Goal: Task Accomplishment & Management: Manage account settings

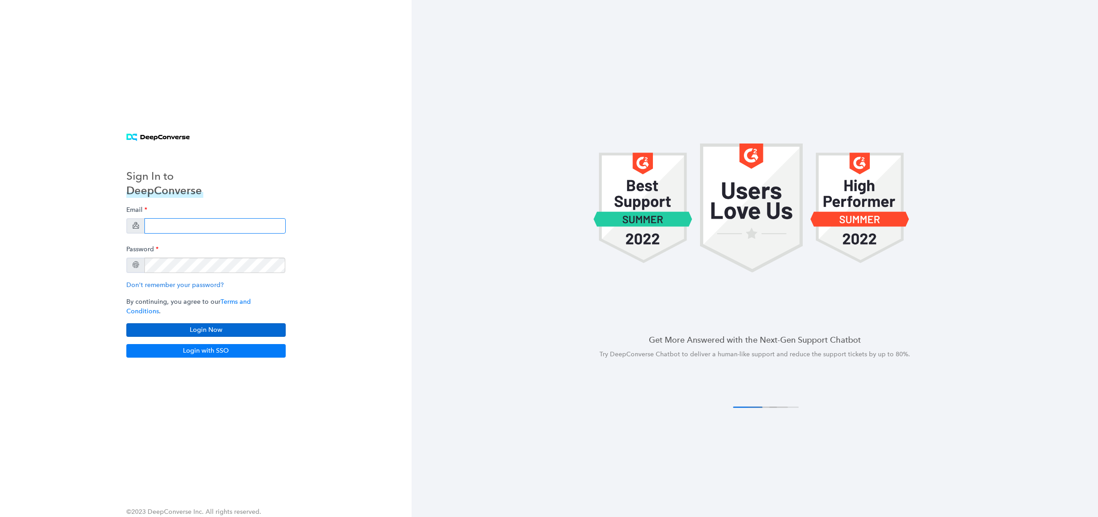
type input "[PERSON_NAME][EMAIL_ADDRESS][PERSON_NAME][DOMAIN_NAME]"
click at [198, 323] on button "Login Now" at bounding box center [205, 330] width 159 height 14
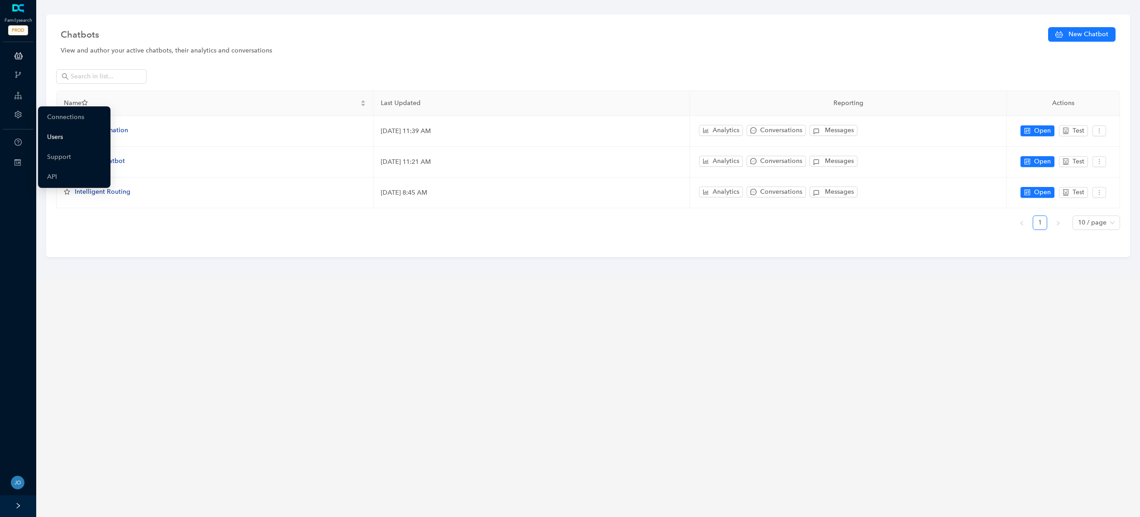
click at [57, 136] on link "Users" at bounding box center [55, 137] width 16 height 18
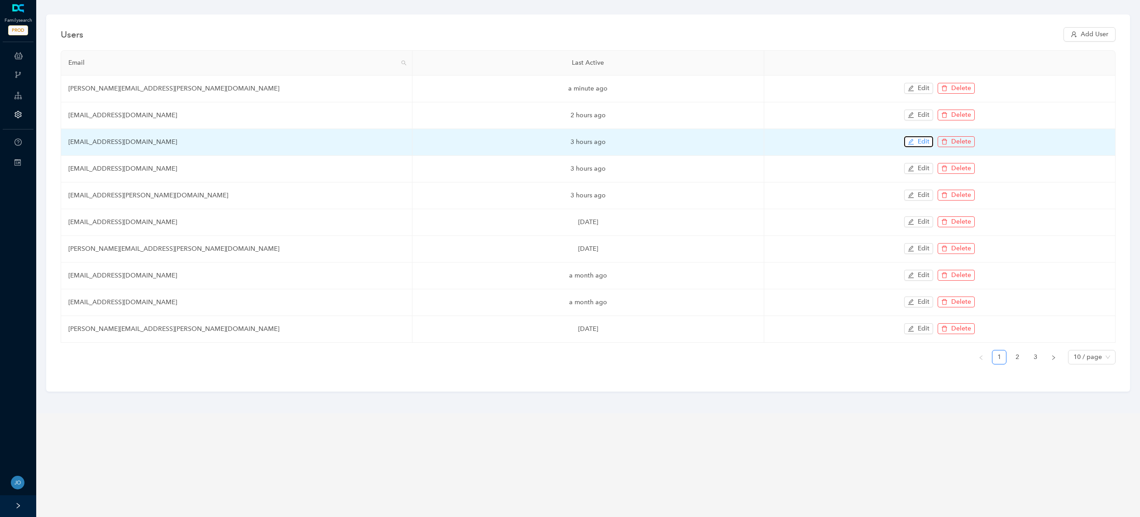
click at [911, 142] on icon "edit" at bounding box center [911, 142] width 6 height 6
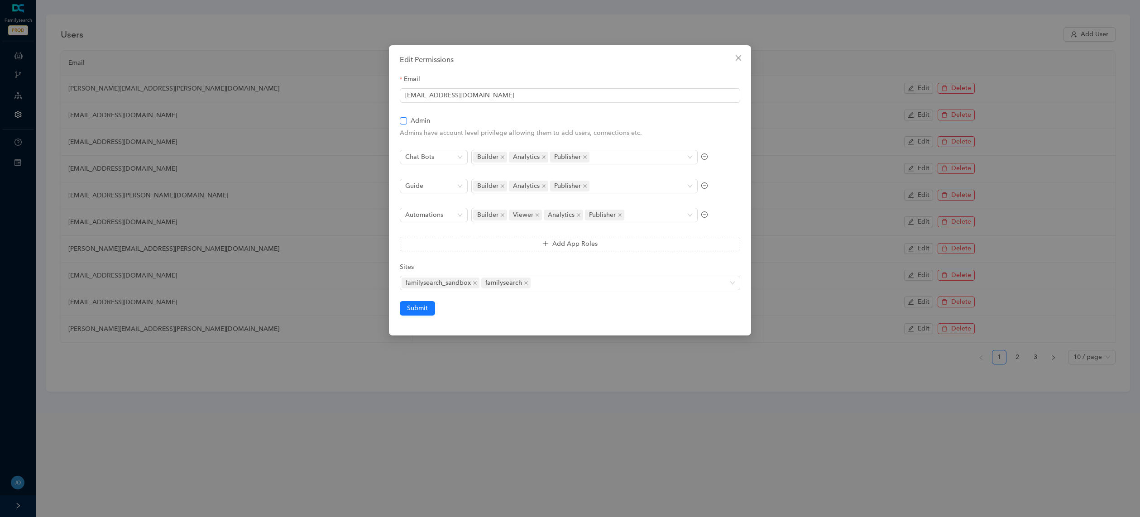
drag, startPoint x: 402, startPoint y: 120, endPoint x: 411, endPoint y: 124, distance: 9.1
click at [403, 120] on input "Admin" at bounding box center [403, 120] width 6 height 6
checkbox input "true"
drag, startPoint x: 419, startPoint y: 306, endPoint x: 446, endPoint y: 305, distance: 27.2
click at [419, 306] on span "Submit" at bounding box center [417, 308] width 21 height 10
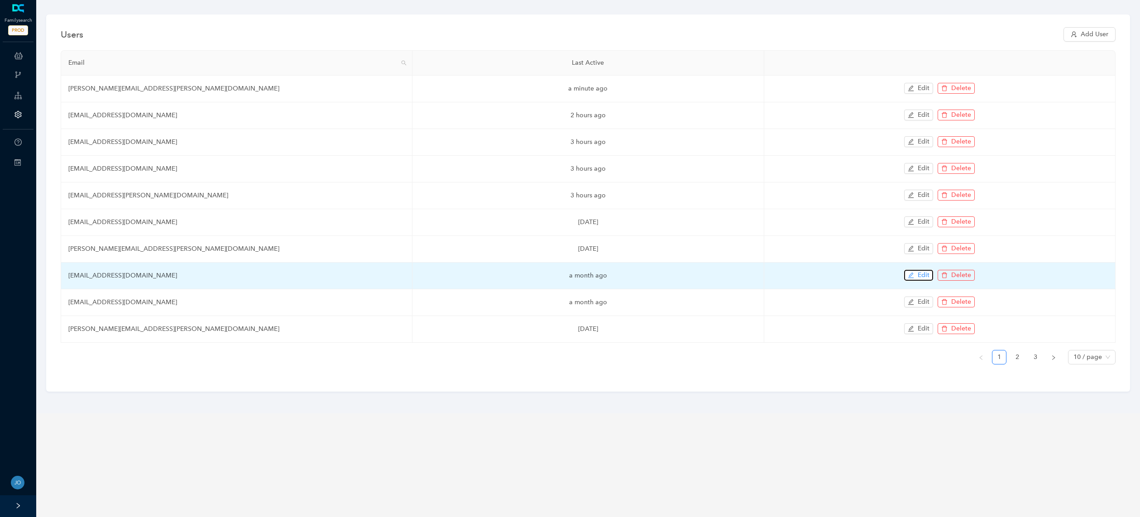
click at [918, 277] on span "Edit" at bounding box center [924, 275] width 12 height 10
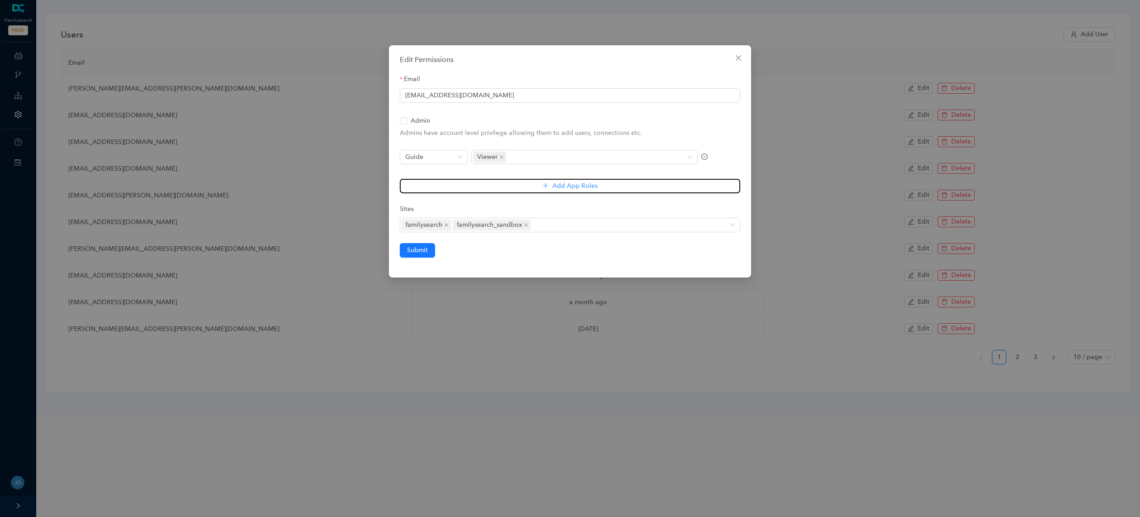
click at [504, 183] on button "Add App Roles" at bounding box center [570, 186] width 340 height 14
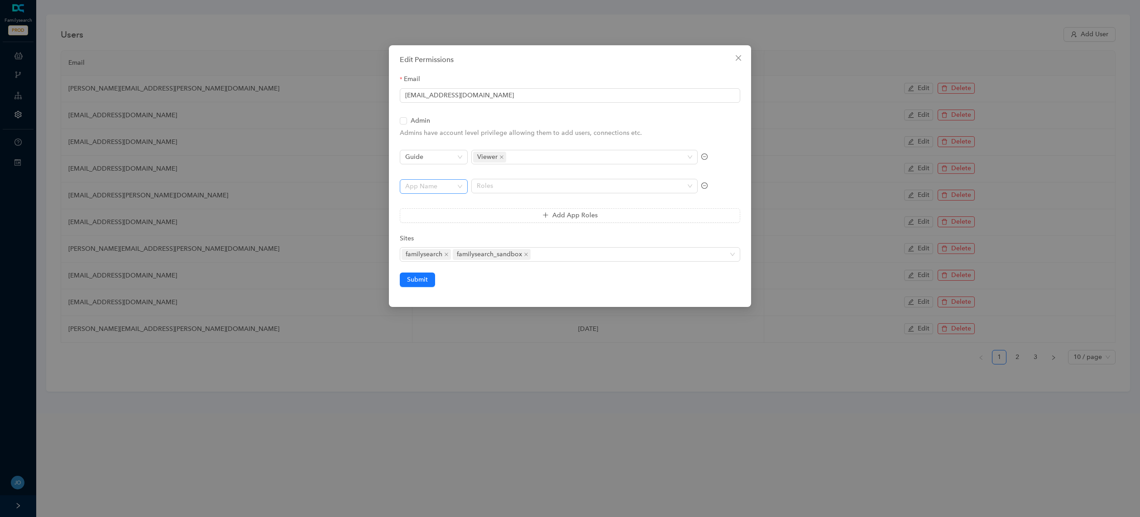
click at [451, 189] on input "search" at bounding box center [431, 187] width 52 height 14
click at [529, 237] on div "Sites" at bounding box center [570, 241] width 340 height 14
click at [704, 186] on icon "minus-circle" at bounding box center [704, 186] width 3 height 0
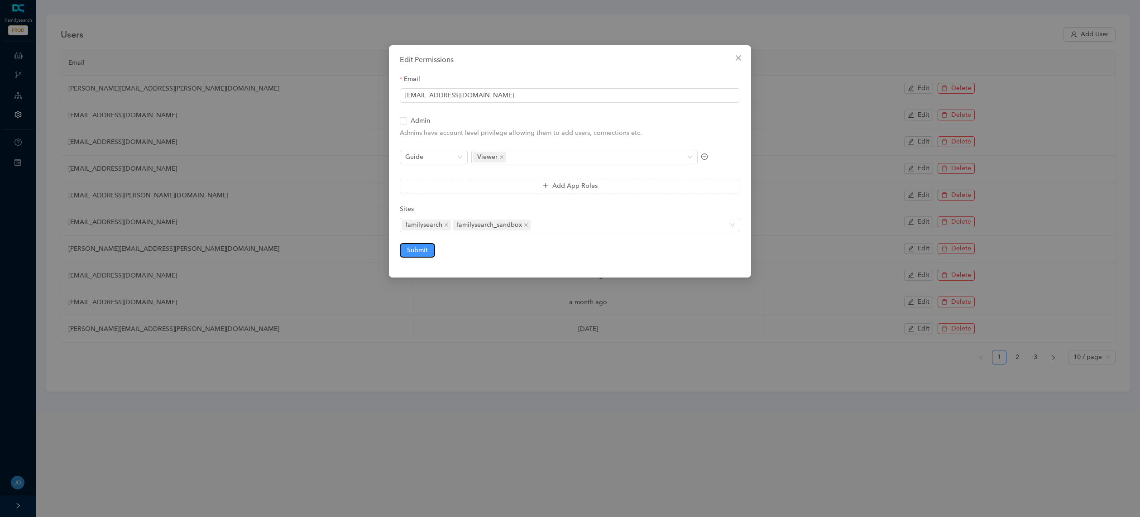
click at [425, 254] on span "Submit" at bounding box center [417, 250] width 21 height 10
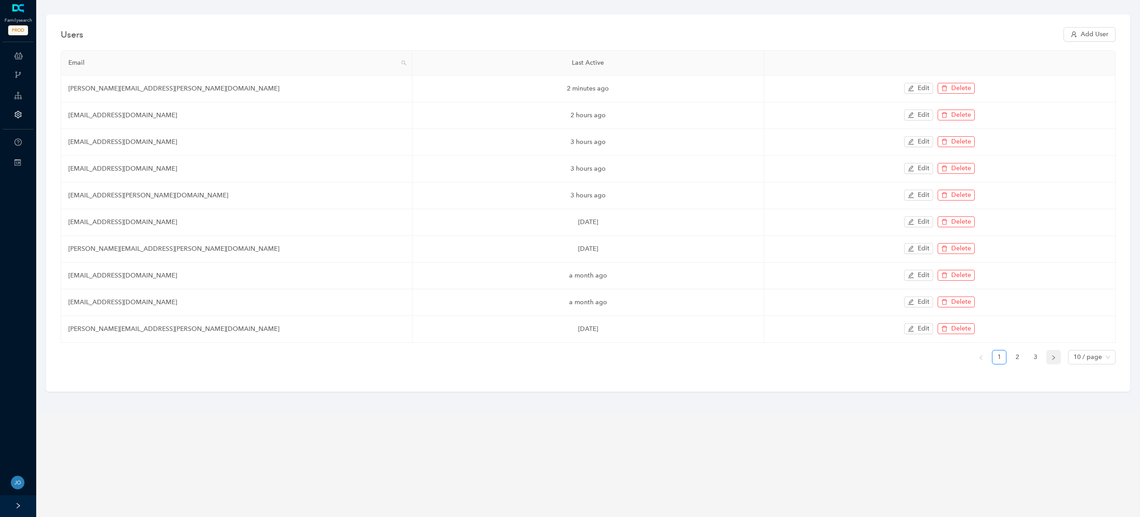
click at [1053, 357] on icon "right" at bounding box center [1053, 357] width 5 height 5
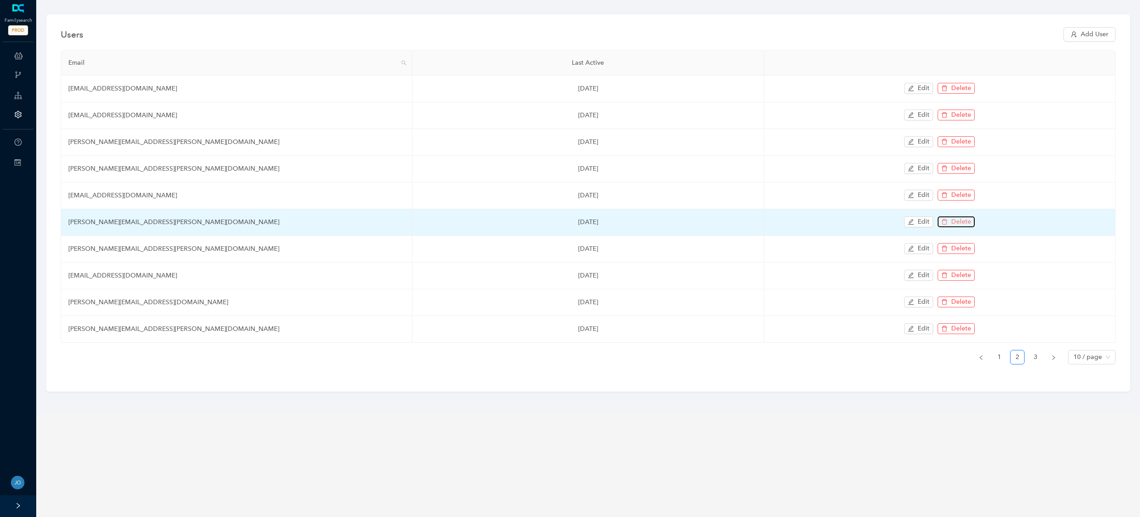
click at [956, 220] on span "Delete" at bounding box center [961, 222] width 20 height 10
click at [1014, 200] on span "OK" at bounding box center [1019, 200] width 10 height 10
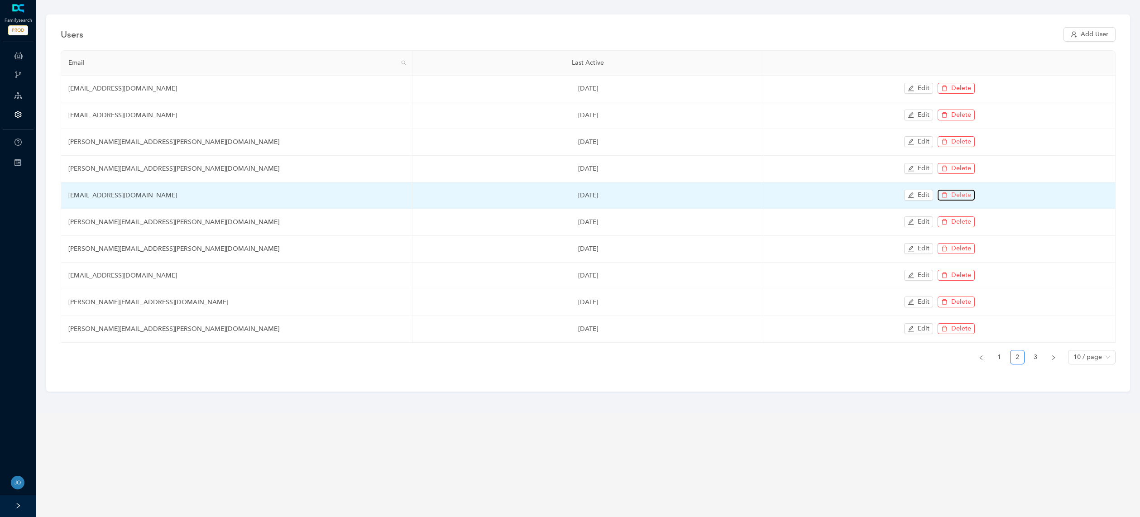
click at [953, 196] on span "Delete" at bounding box center [961, 195] width 20 height 10
click at [1015, 176] on span "OK" at bounding box center [1019, 173] width 10 height 10
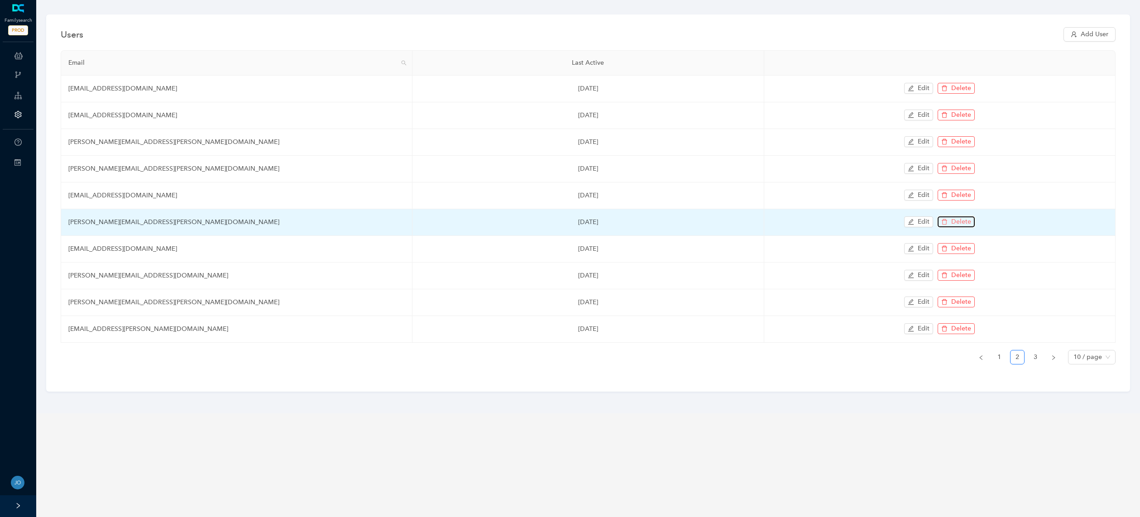
click at [960, 221] on span "Delete" at bounding box center [961, 222] width 20 height 10
click at [1017, 200] on span "OK" at bounding box center [1019, 200] width 10 height 10
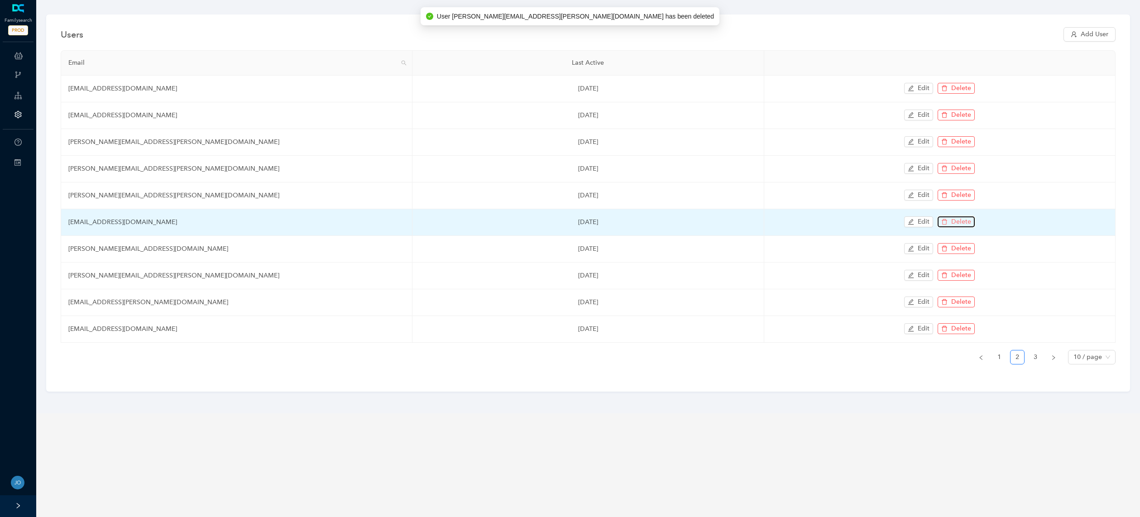
click at [958, 222] on span "Delete" at bounding box center [961, 222] width 20 height 10
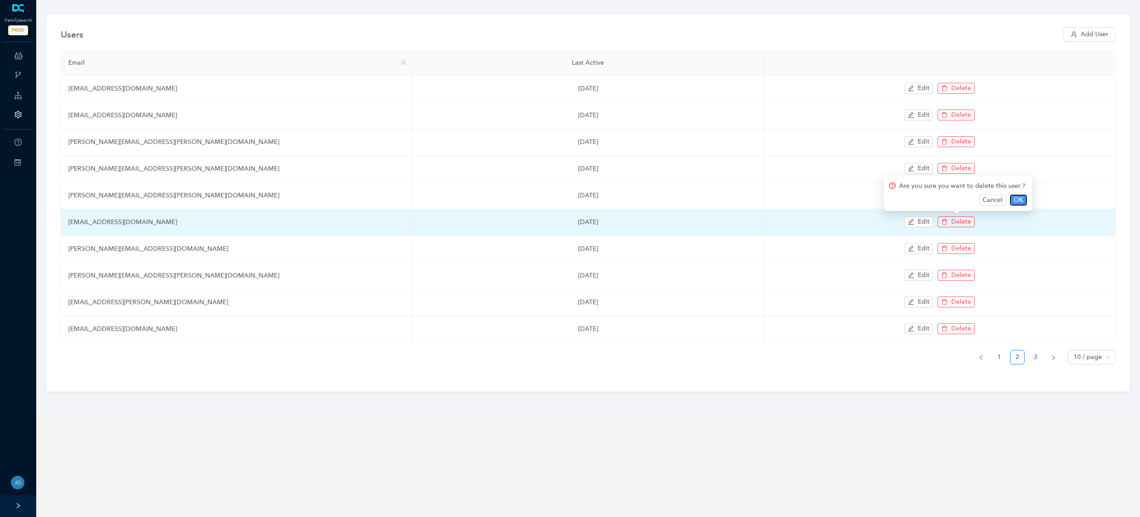
click at [1014, 199] on span "OK" at bounding box center [1019, 200] width 10 height 10
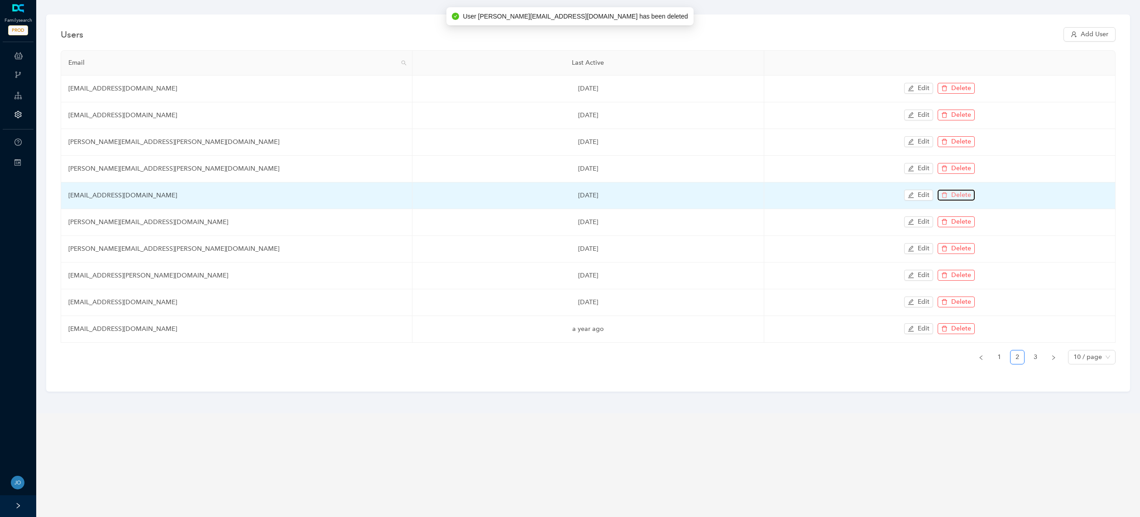
click at [958, 194] on span "Delete" at bounding box center [961, 195] width 20 height 10
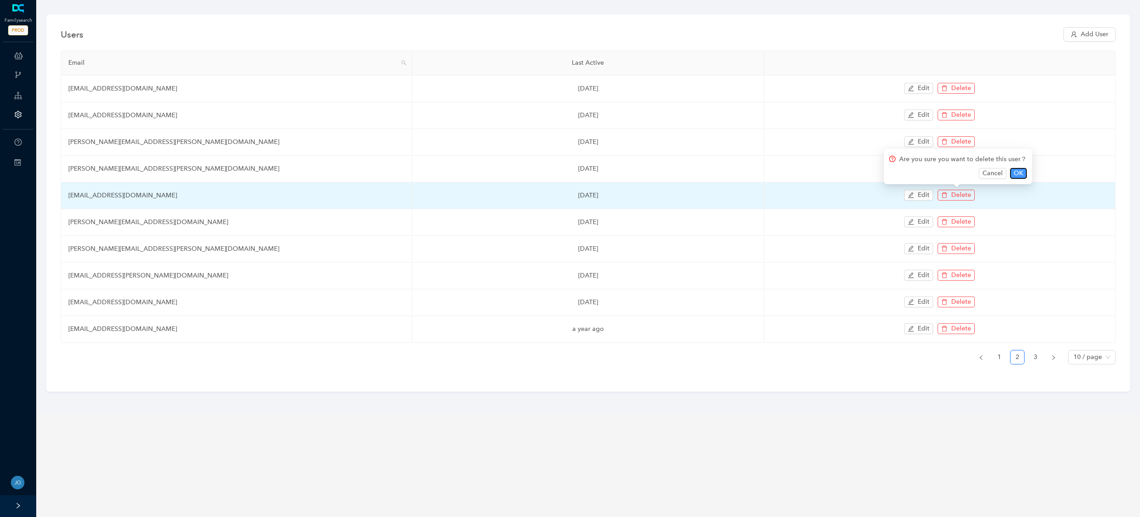
click at [1017, 173] on span "OK" at bounding box center [1019, 173] width 10 height 10
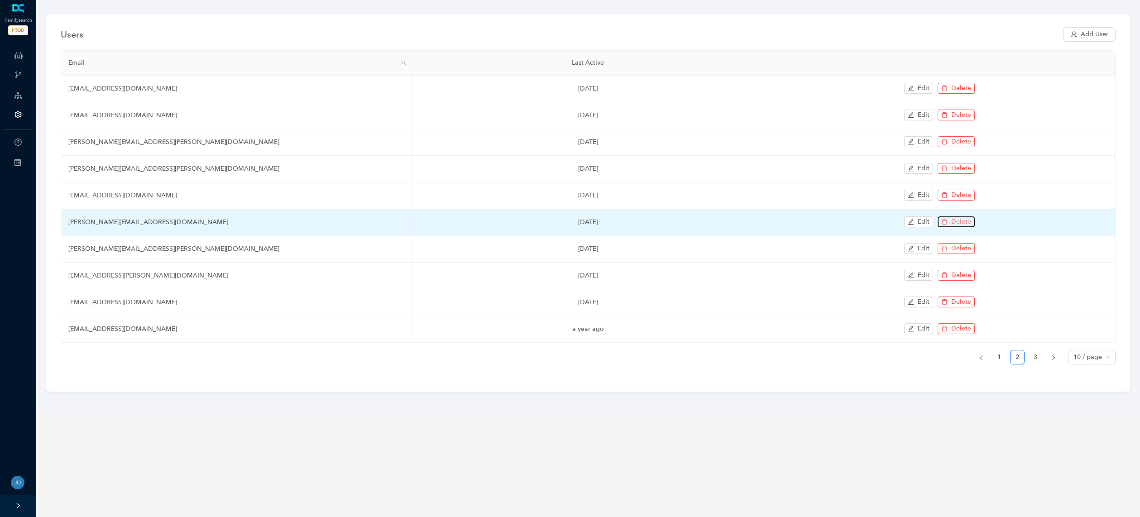
click at [962, 221] on span "Delete" at bounding box center [961, 222] width 20 height 10
click at [1014, 201] on span "OK" at bounding box center [1019, 200] width 10 height 10
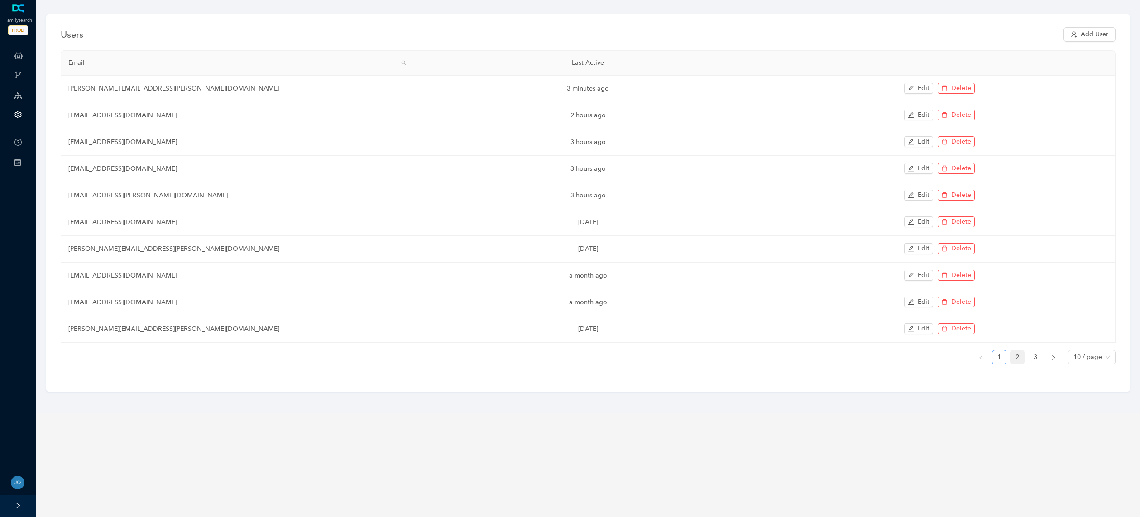
click at [1017, 356] on link "2" at bounding box center [1017, 357] width 14 height 14
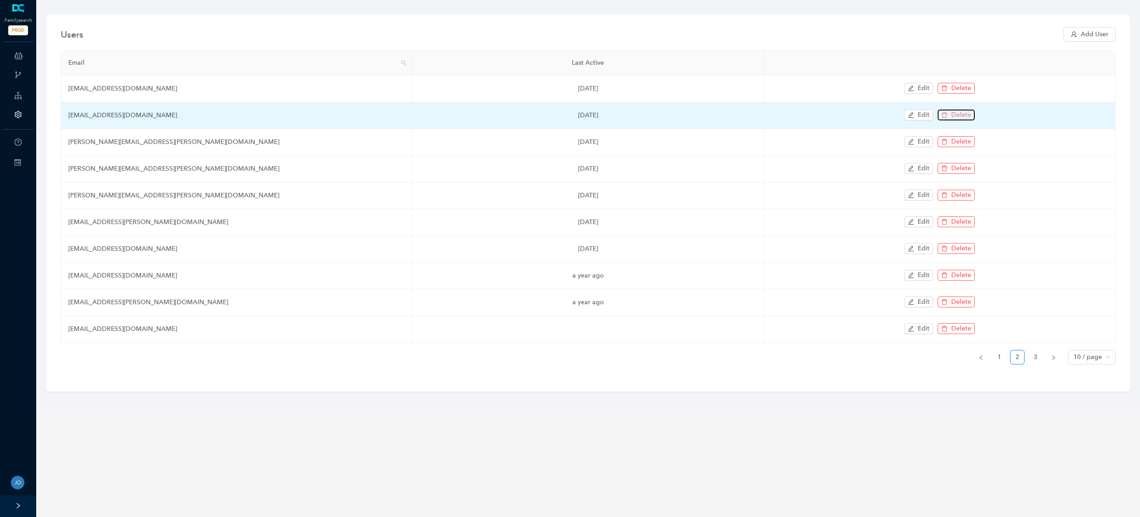
click at [968, 115] on span "Delete" at bounding box center [961, 115] width 20 height 10
click at [1018, 94] on span "OK" at bounding box center [1019, 93] width 10 height 10
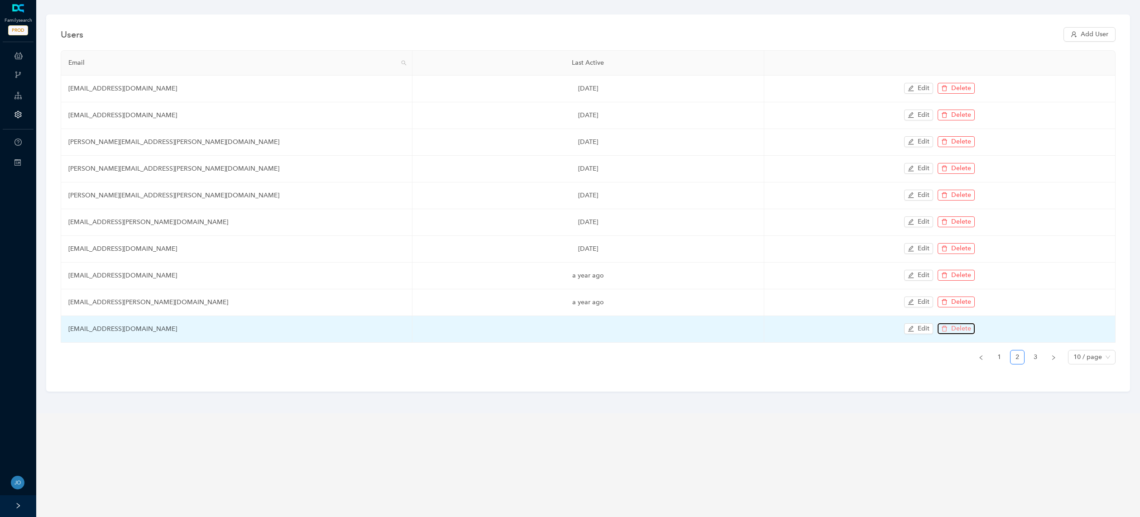
click at [953, 328] on span "Delete" at bounding box center [961, 329] width 20 height 10
click at [1017, 308] on span "OK" at bounding box center [1019, 307] width 10 height 10
click at [957, 328] on span "Delete" at bounding box center [961, 329] width 20 height 10
click at [1014, 306] on span "OK" at bounding box center [1019, 307] width 10 height 10
click at [958, 328] on span "Delete" at bounding box center [961, 329] width 20 height 10
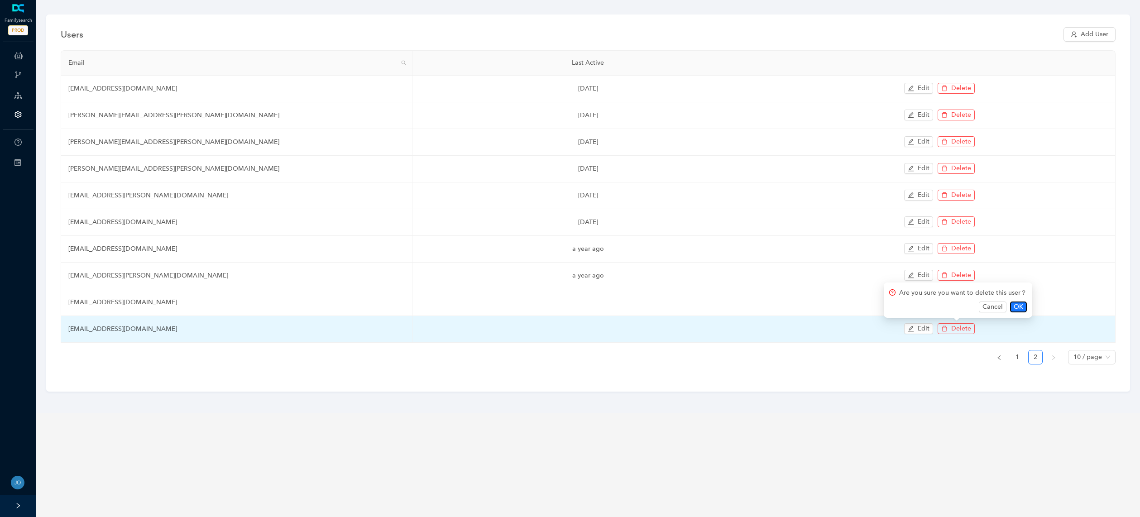
click at [1015, 306] on span "OK" at bounding box center [1019, 307] width 10 height 10
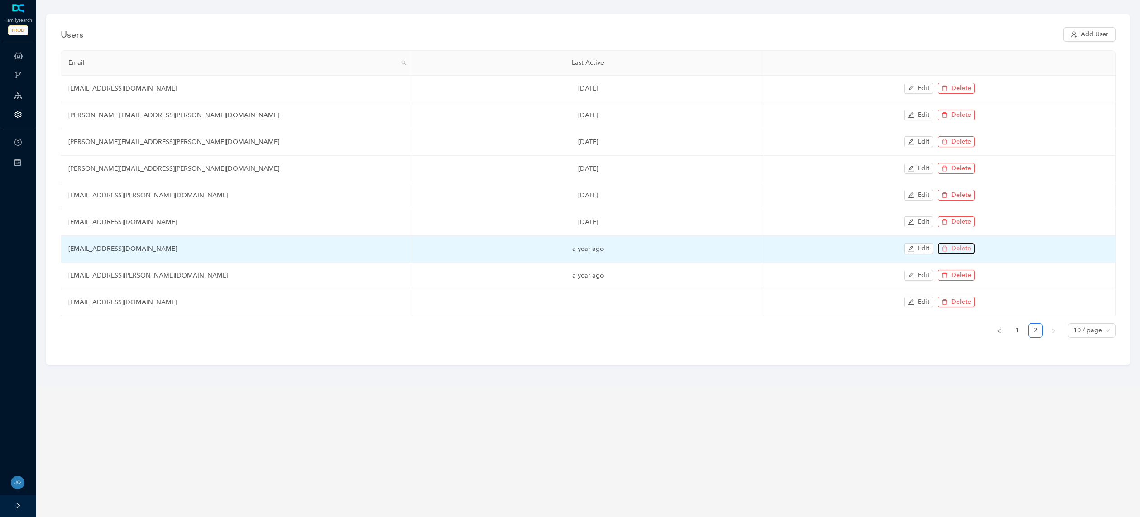
click at [959, 248] on span "Delete" at bounding box center [961, 249] width 20 height 10
click at [1014, 225] on span "OK" at bounding box center [1019, 227] width 10 height 10
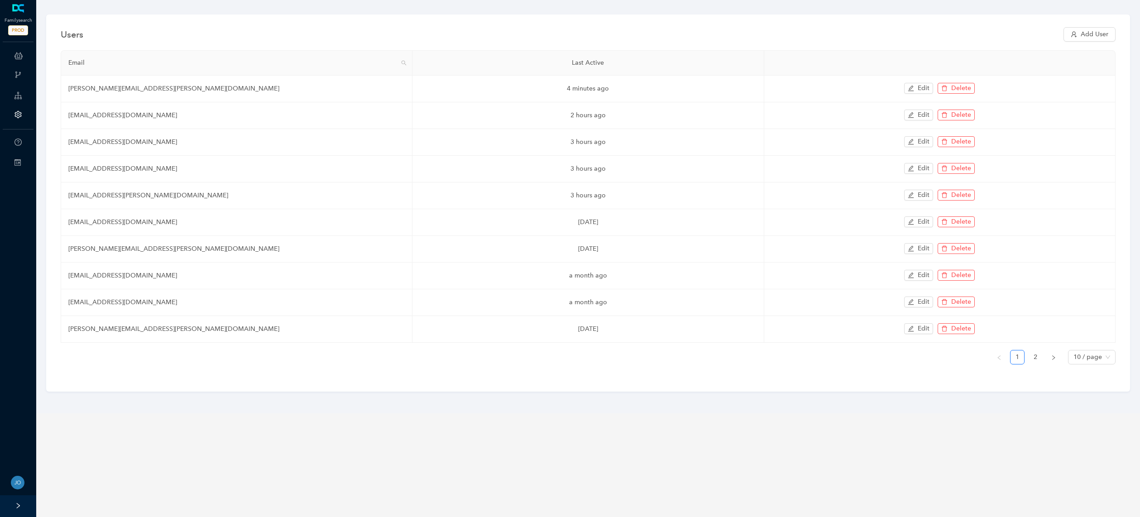
click at [1036, 357] on link "2" at bounding box center [1036, 357] width 14 height 14
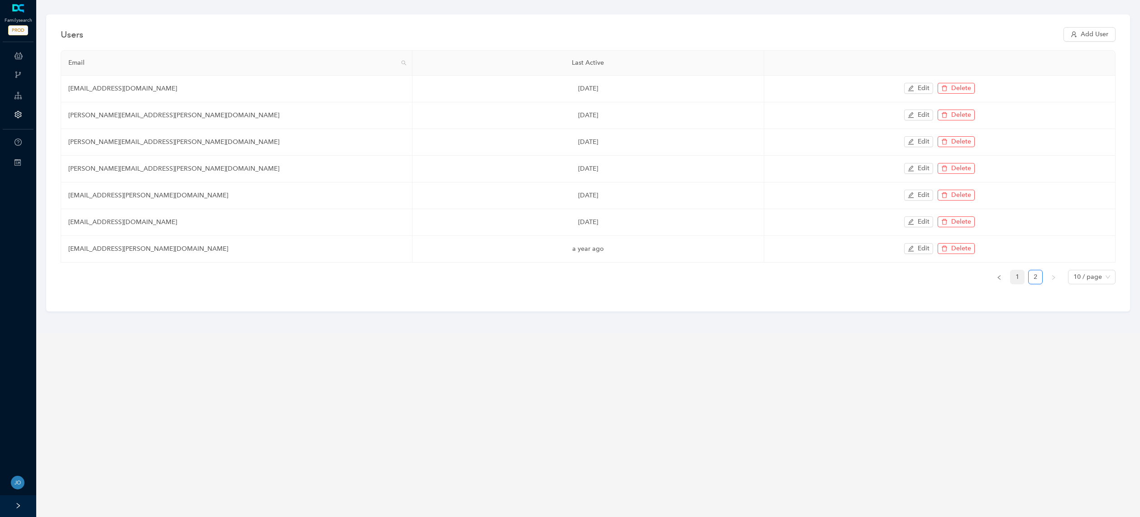
click at [1023, 278] on link "1" at bounding box center [1017, 277] width 14 height 14
